Goal: Check status: Check status

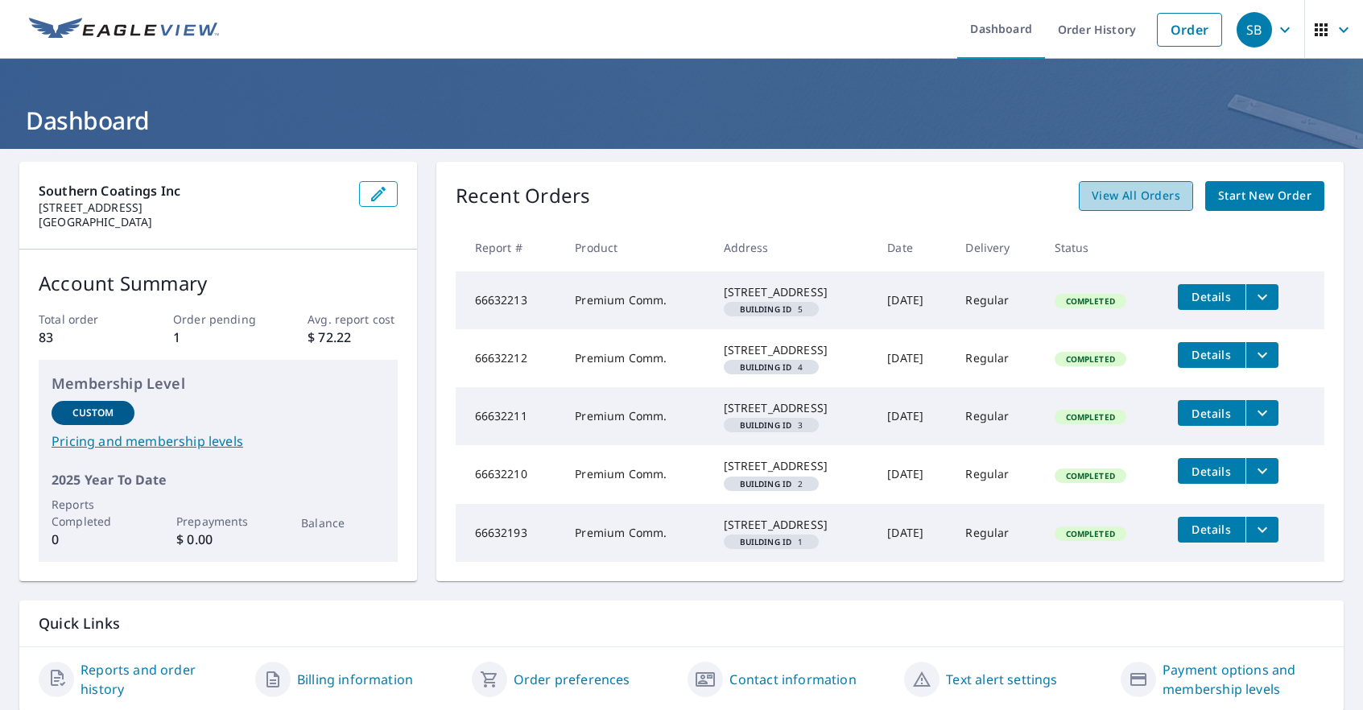
click at [1103, 199] on span "View All Orders" at bounding box center [1136, 196] width 89 height 20
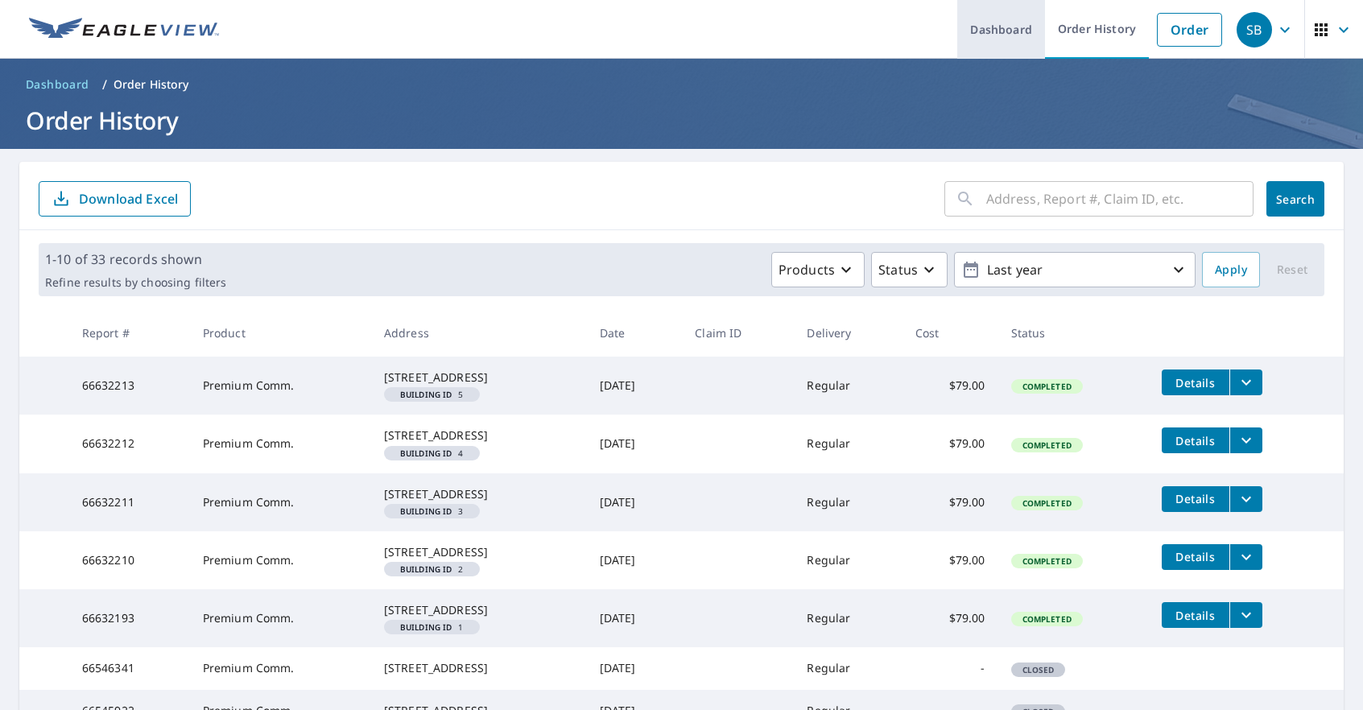
click at [999, 23] on link "Dashboard" at bounding box center [1001, 29] width 88 height 59
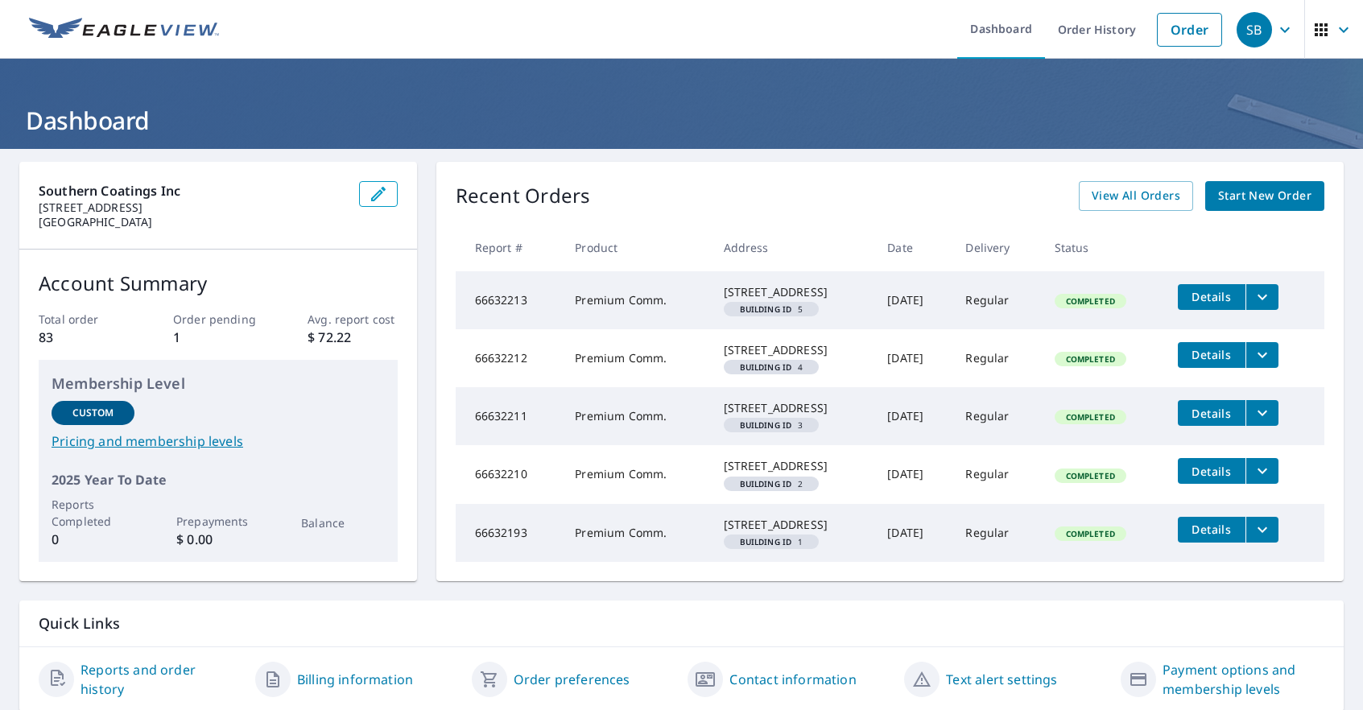
scroll to position [135, 0]
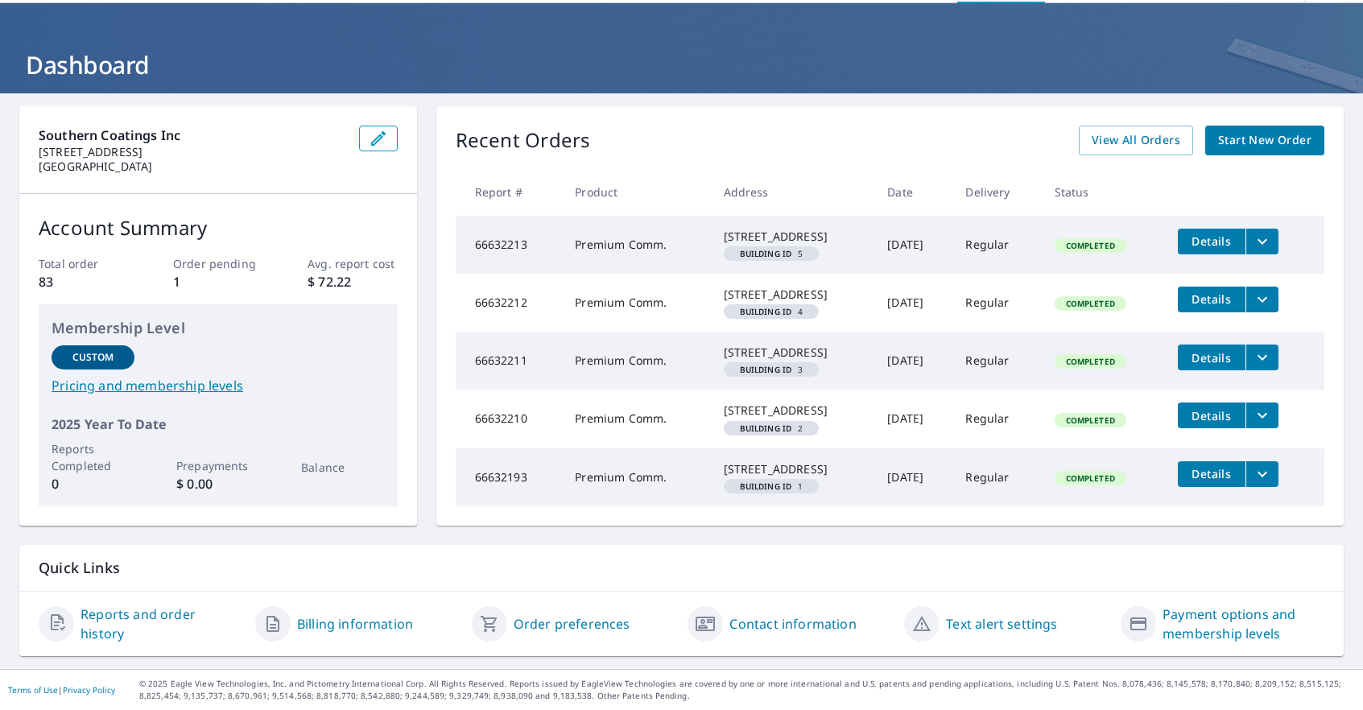
click at [214, 622] on link "Reports and order history" at bounding box center [162, 624] width 162 height 39
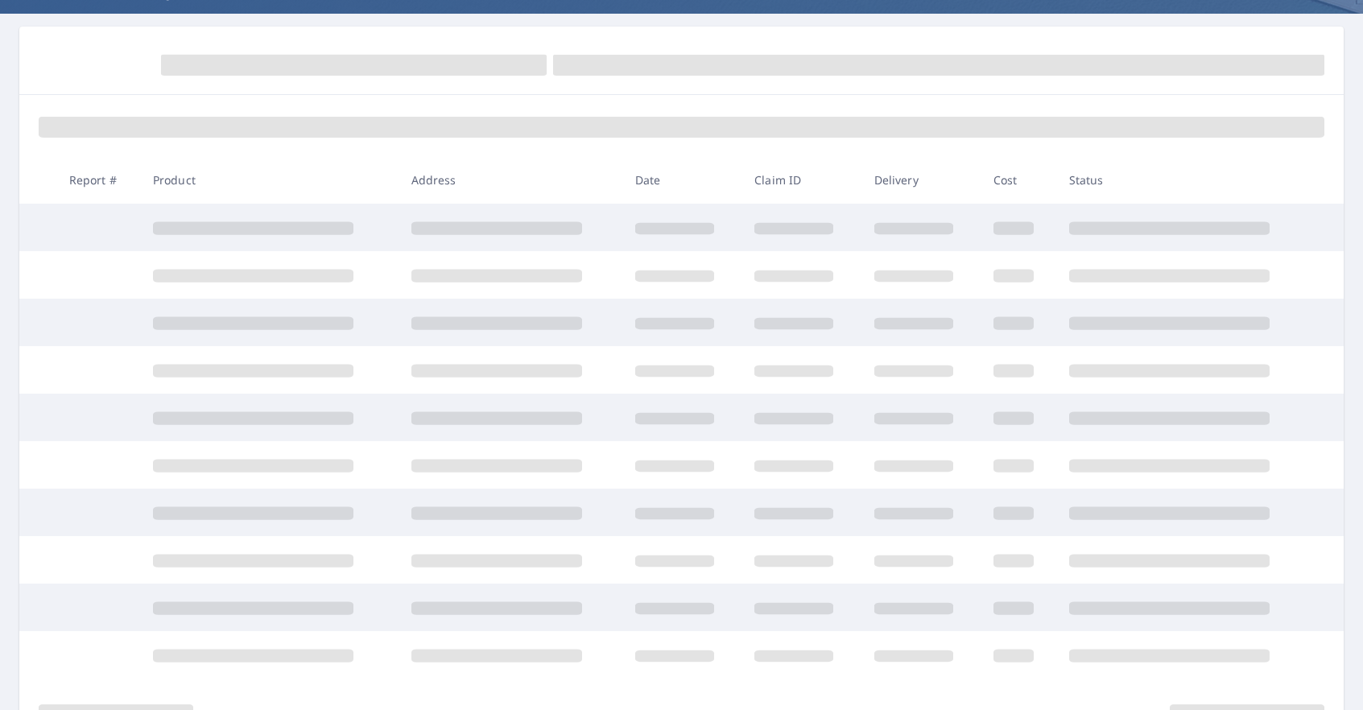
scroll to position [135, 0]
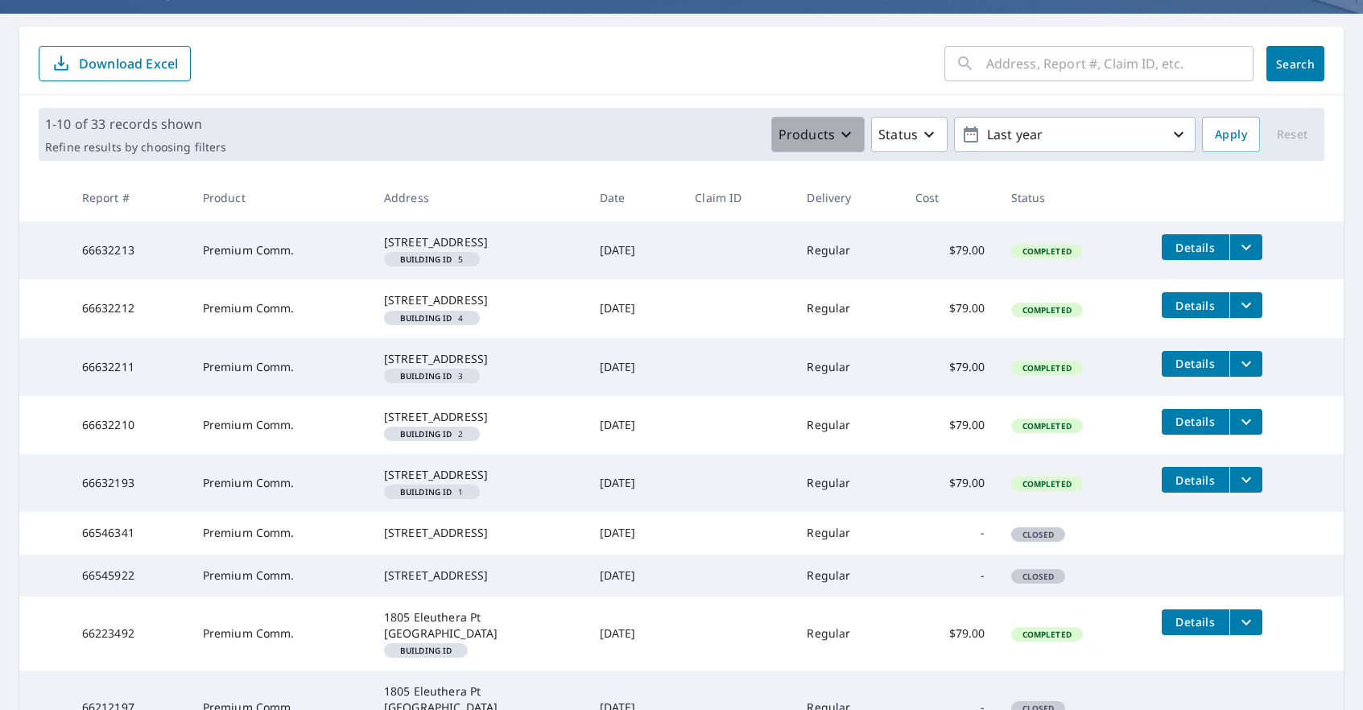
click at [841, 133] on icon "button" at bounding box center [846, 135] width 10 height 6
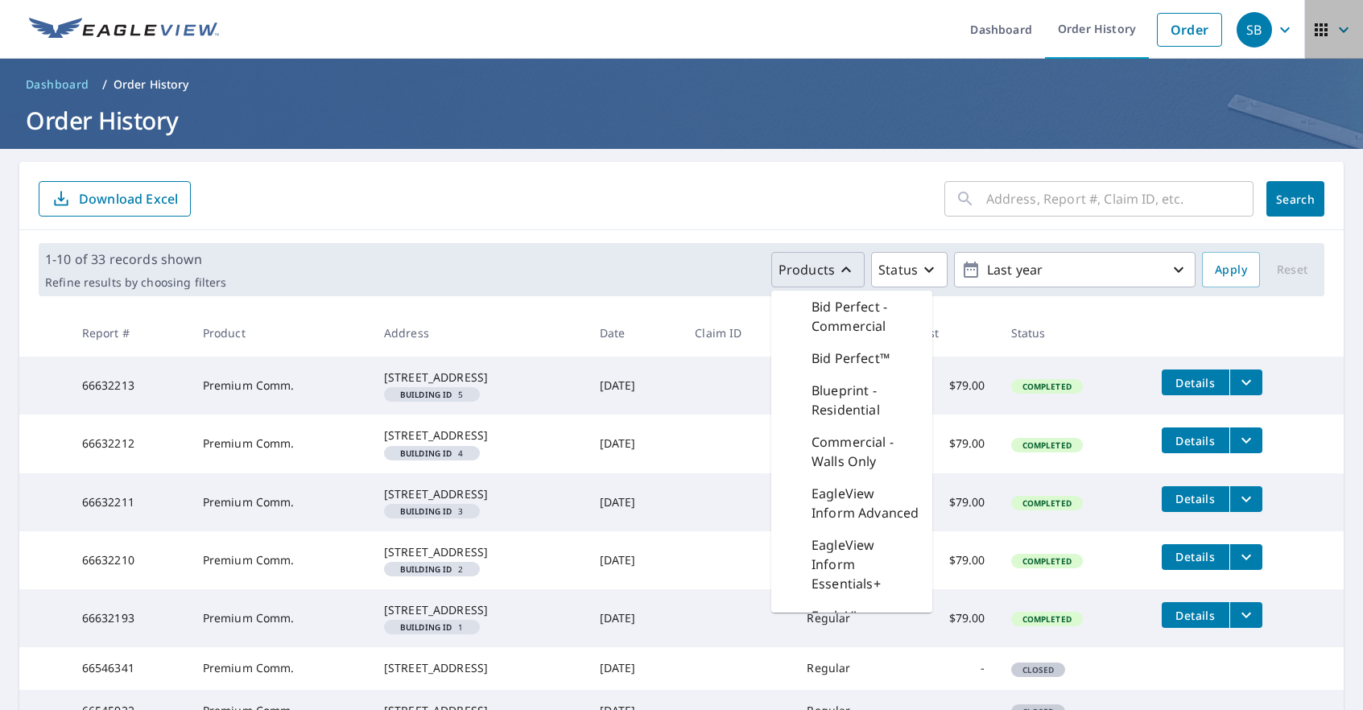
click at [1319, 34] on span "button" at bounding box center [1333, 29] width 45 height 39
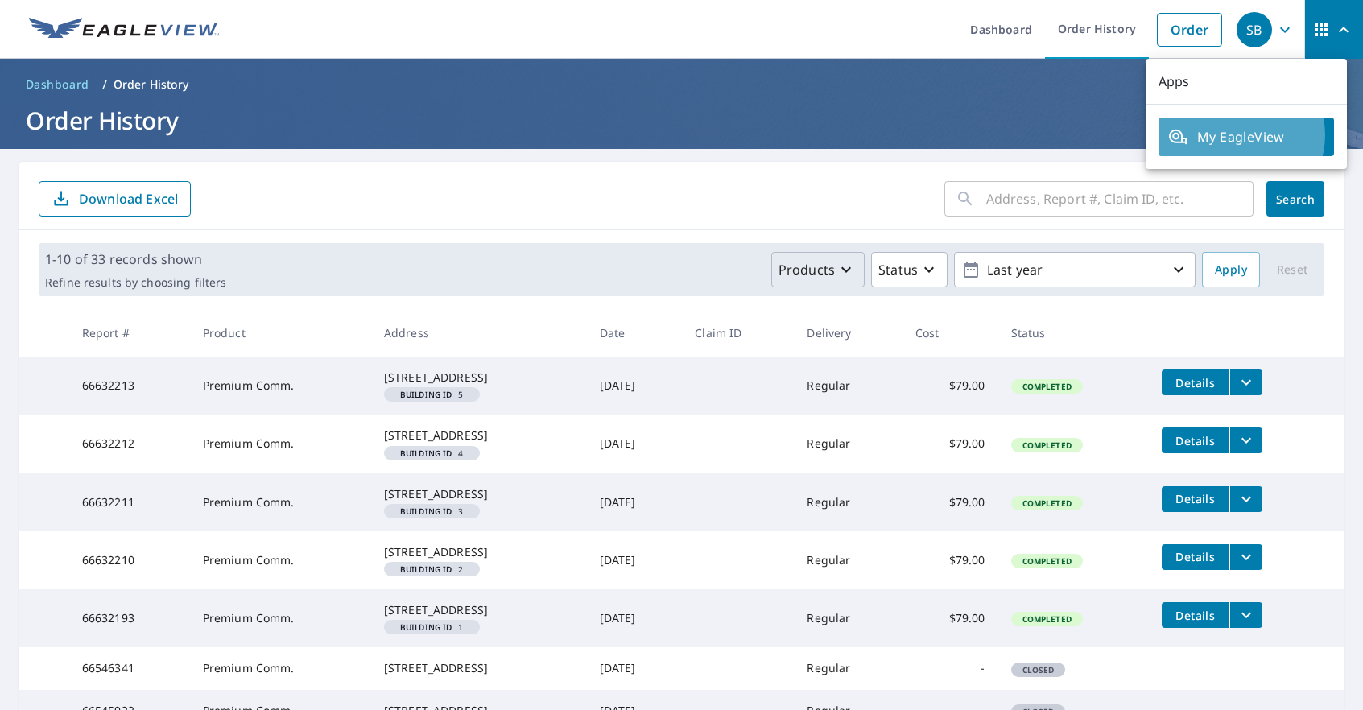
click at [1240, 135] on span "My EagleView" at bounding box center [1246, 136] width 156 height 19
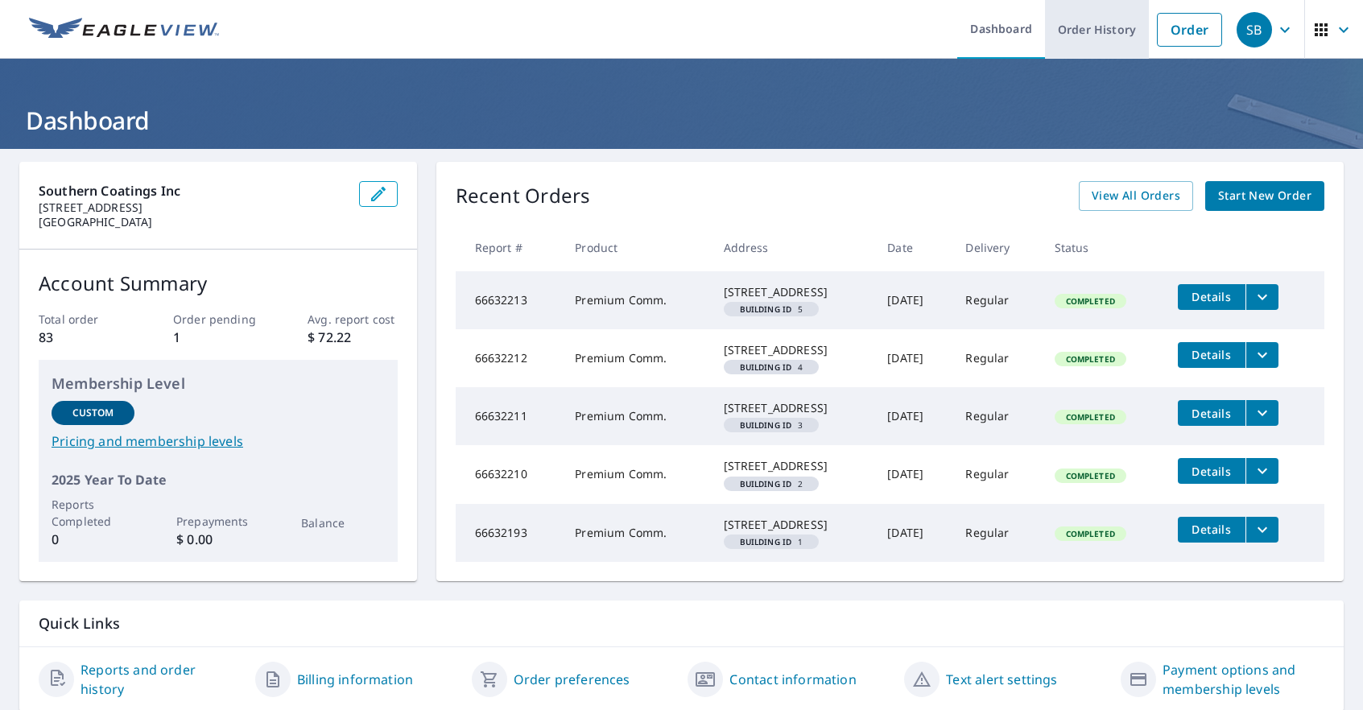
click at [1075, 49] on link "Order History" at bounding box center [1097, 29] width 104 height 59
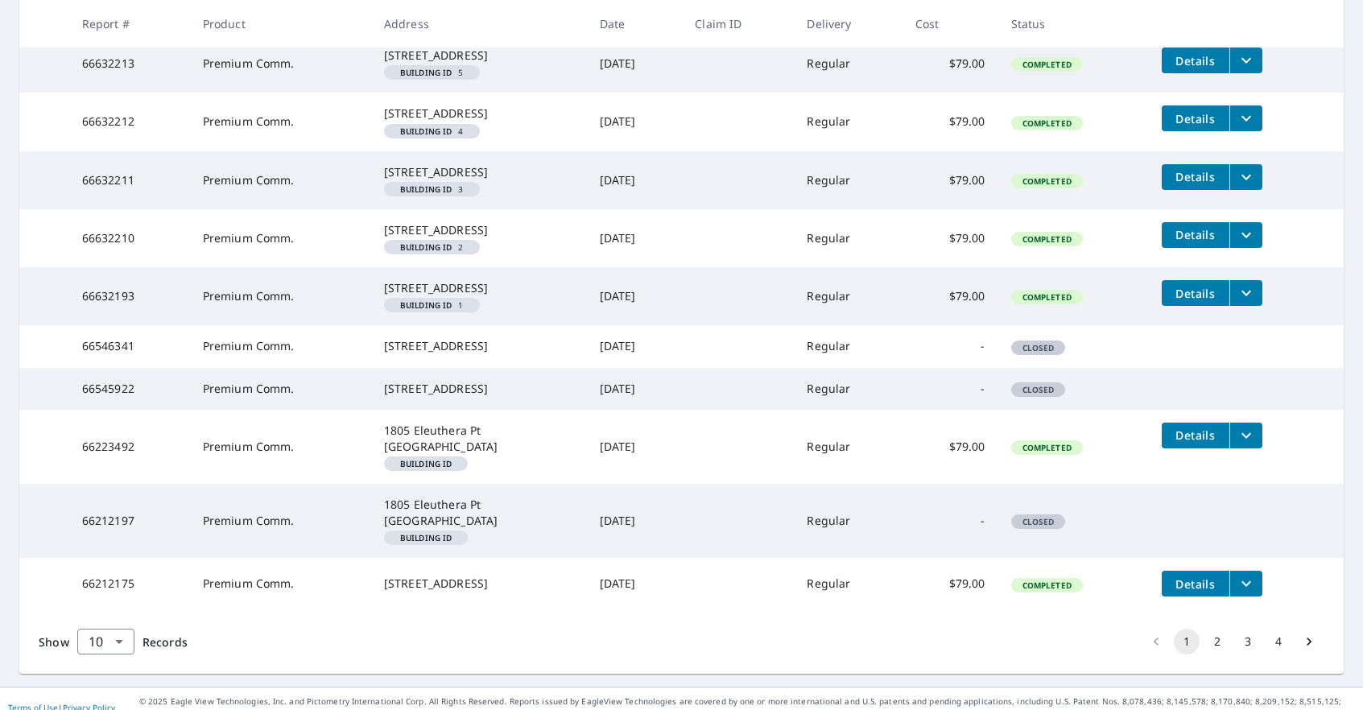
scroll to position [459, 0]
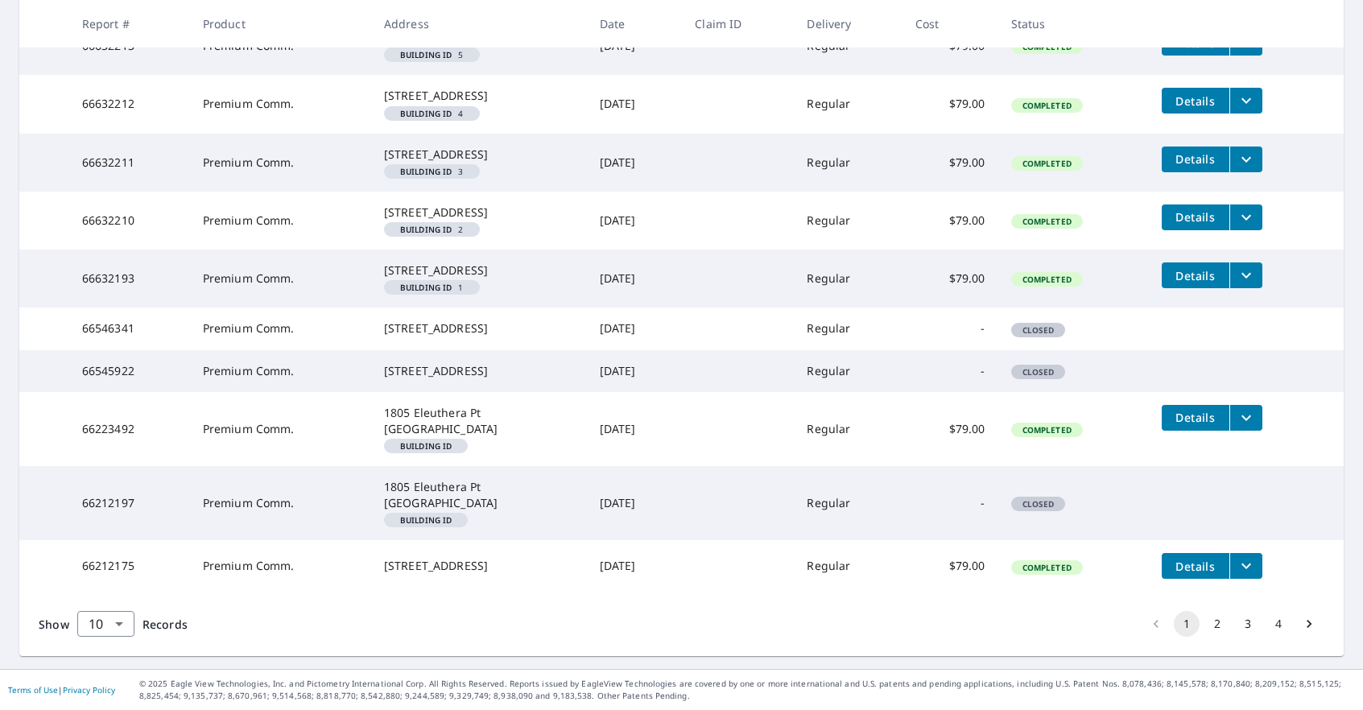
click at [1205, 629] on button "2" at bounding box center [1217, 624] width 26 height 26
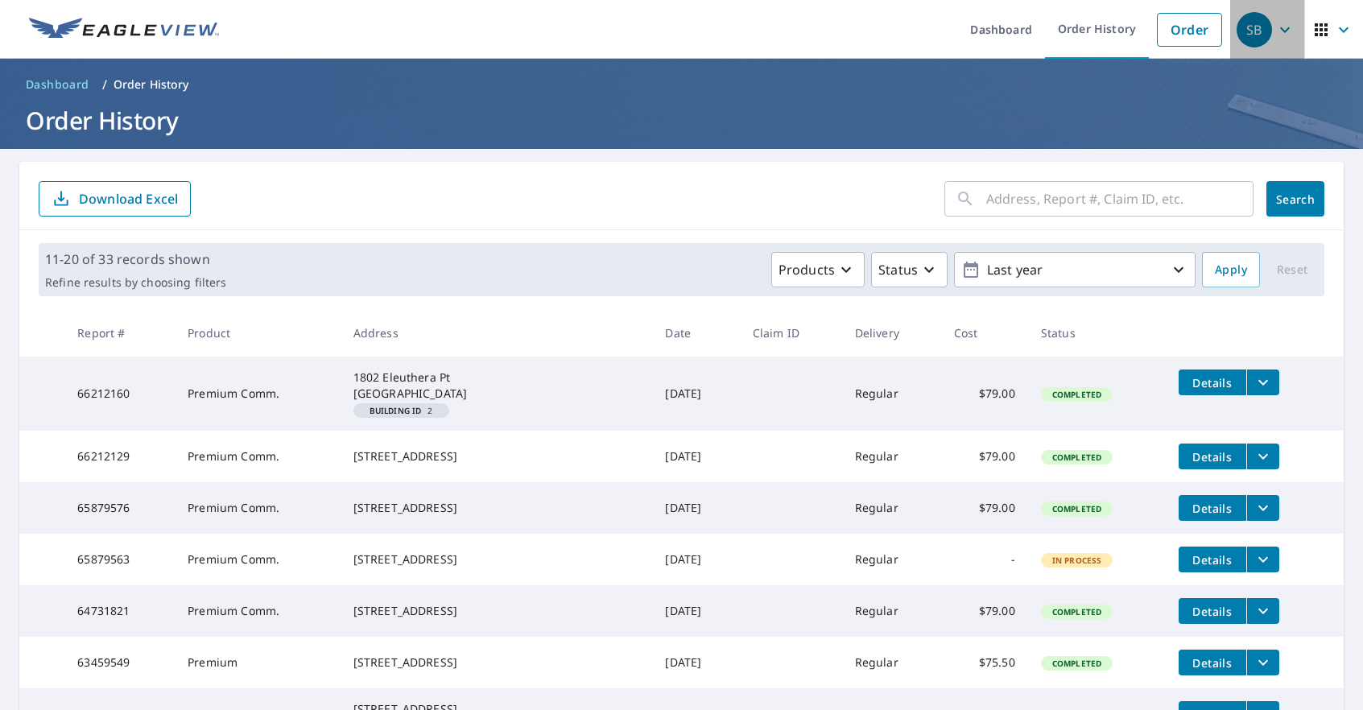
click at [1250, 28] on div "SB" at bounding box center [1254, 29] width 35 height 35
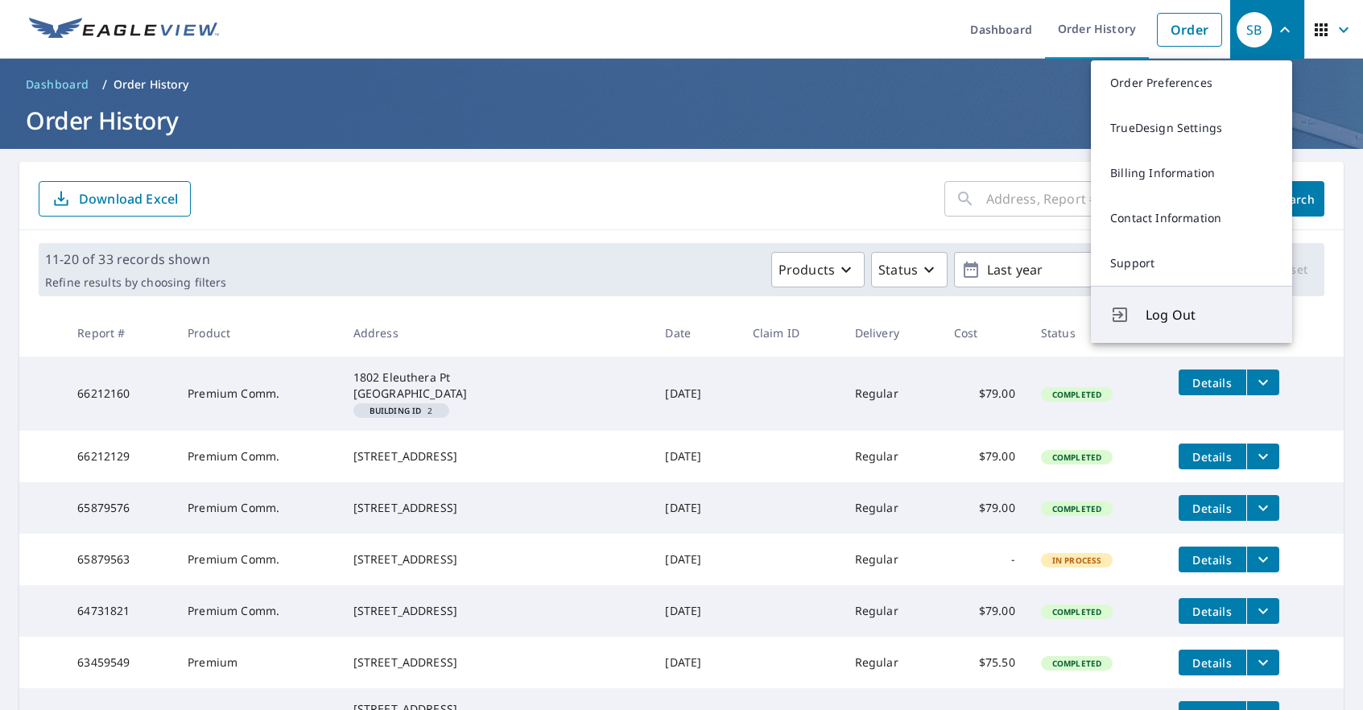
click at [1167, 327] on button "Log Out" at bounding box center [1191, 314] width 201 height 57
